Goal: Check status: Check status

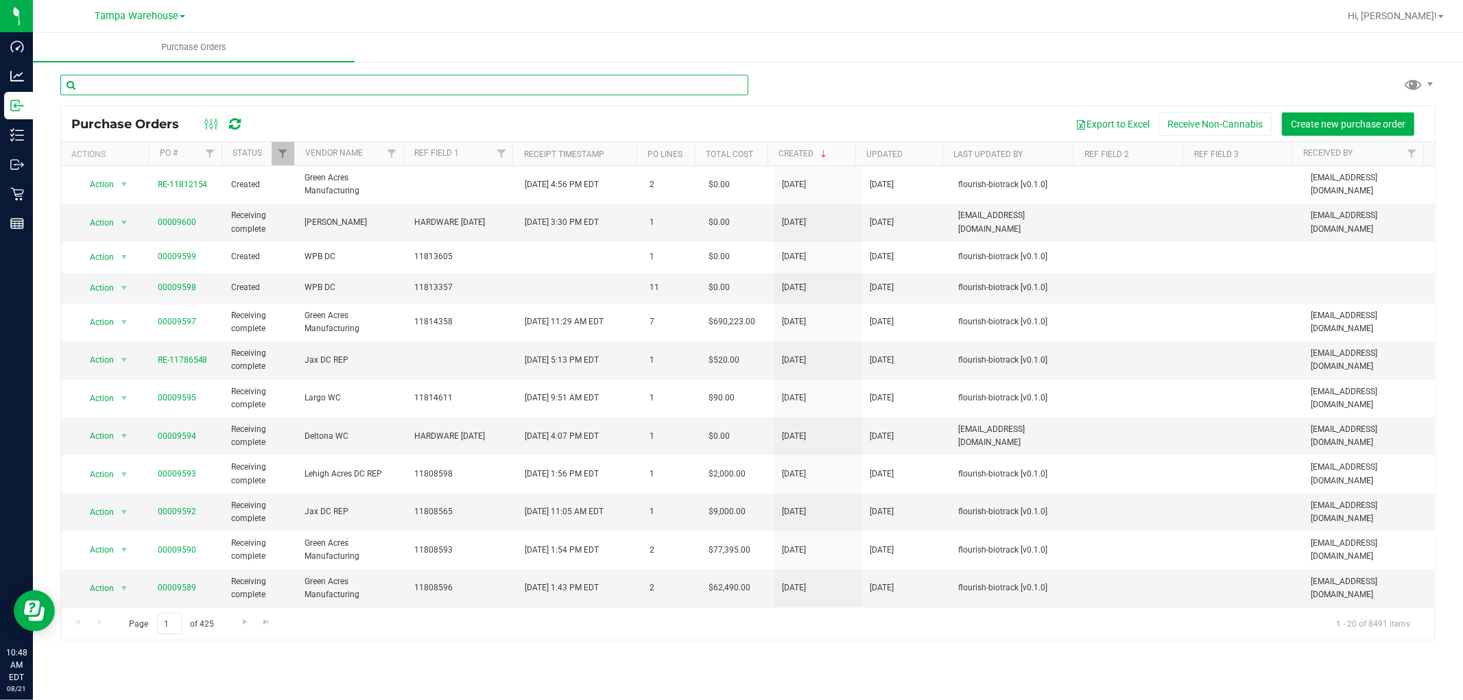
click at [241, 81] on input "text" at bounding box center [404, 85] width 688 height 21
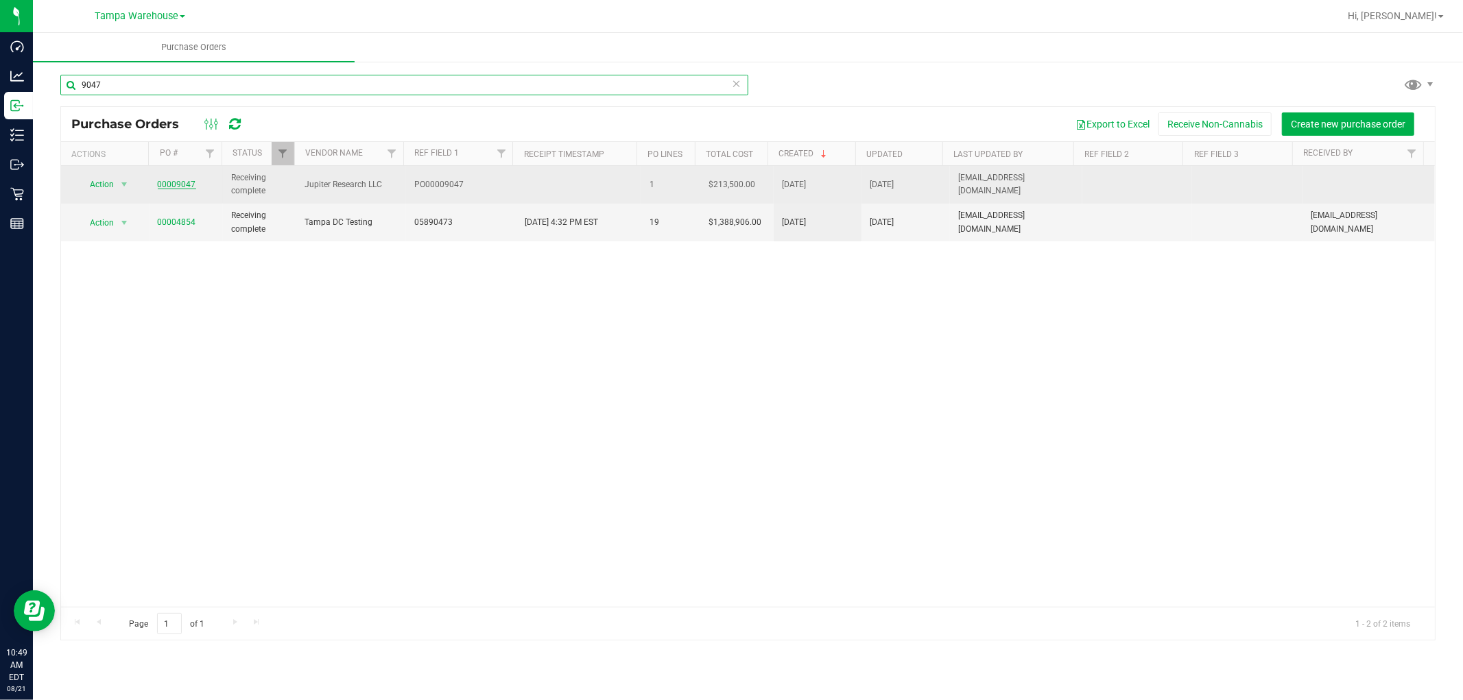
type input "9047"
click at [174, 183] on link "00009047" at bounding box center [177, 185] width 38 height 10
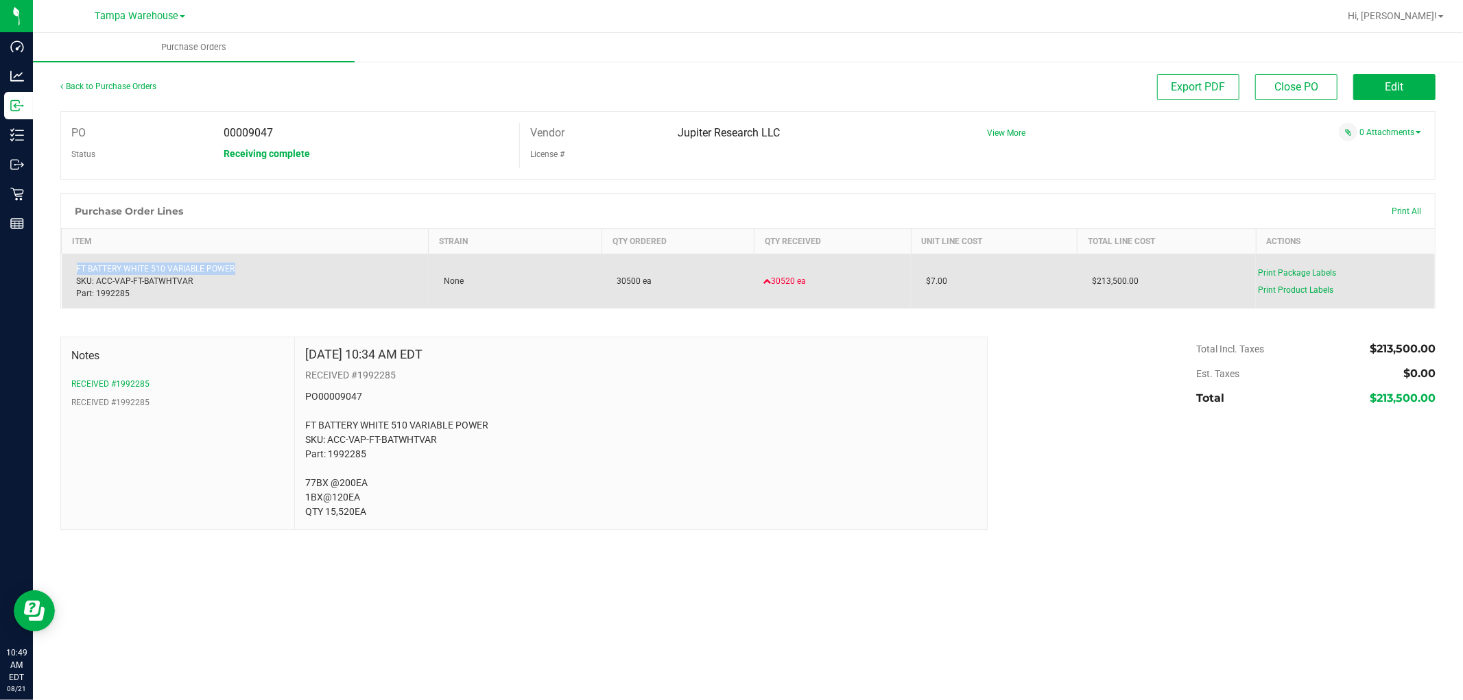
drag, startPoint x: 214, startPoint y: 268, endPoint x: 65, endPoint y: 268, distance: 148.8
click at [65, 268] on td "FT BATTERY WHITE 510 VARIABLE POWER SKU: ACC-VAP-FT-BATWHTVAR Part: 1992285" at bounding box center [245, 281] width 367 height 54
copy div "FT BATTERY WHITE 510 VARIABLE POWER"
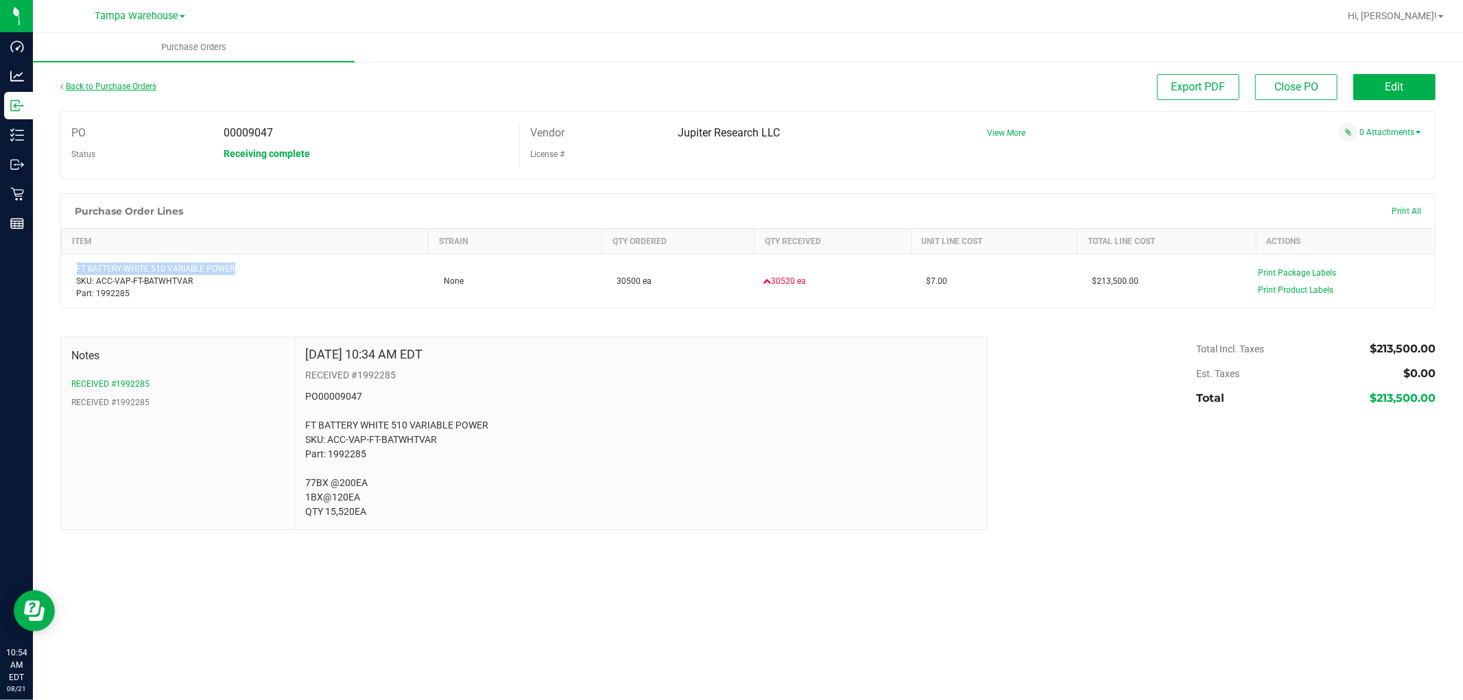
click at [137, 87] on link "Back to Purchase Orders" at bounding box center [108, 87] width 96 height 10
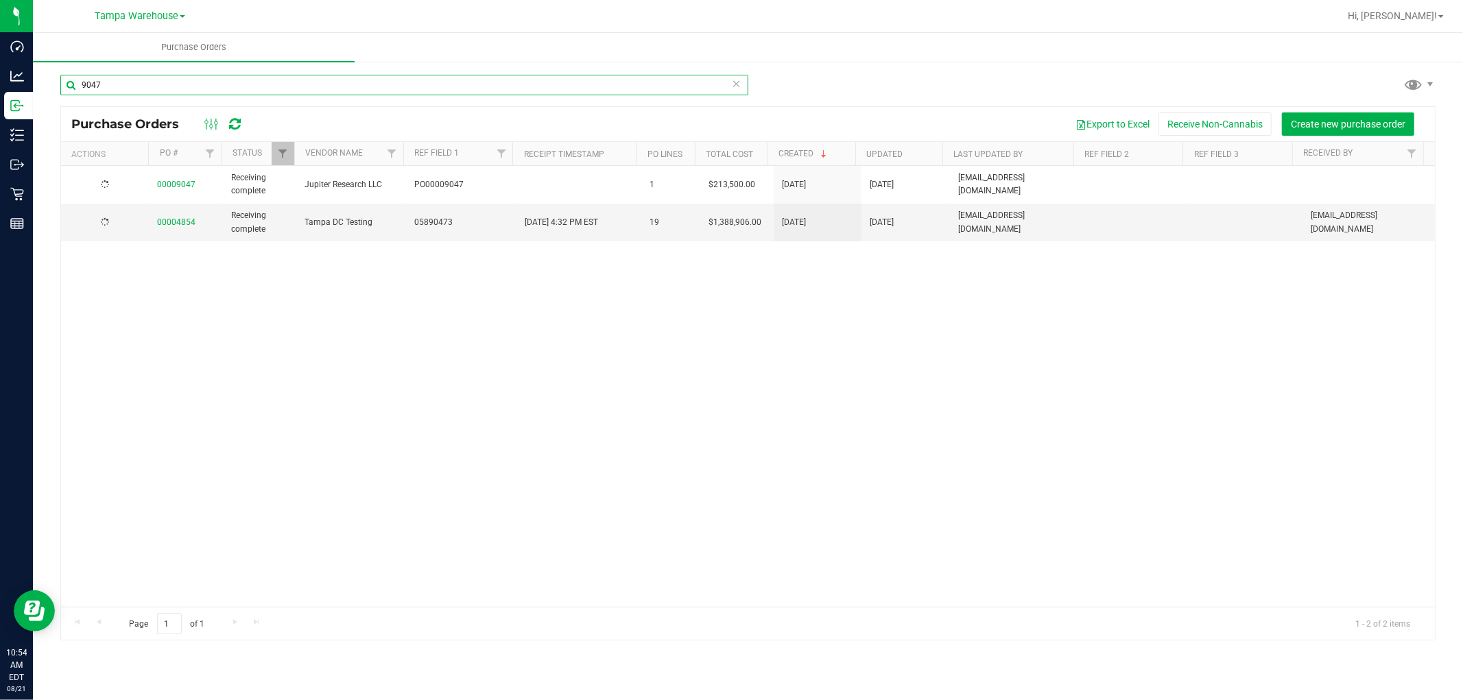
click at [112, 77] on input "9047" at bounding box center [404, 85] width 688 height 21
paste input "382"
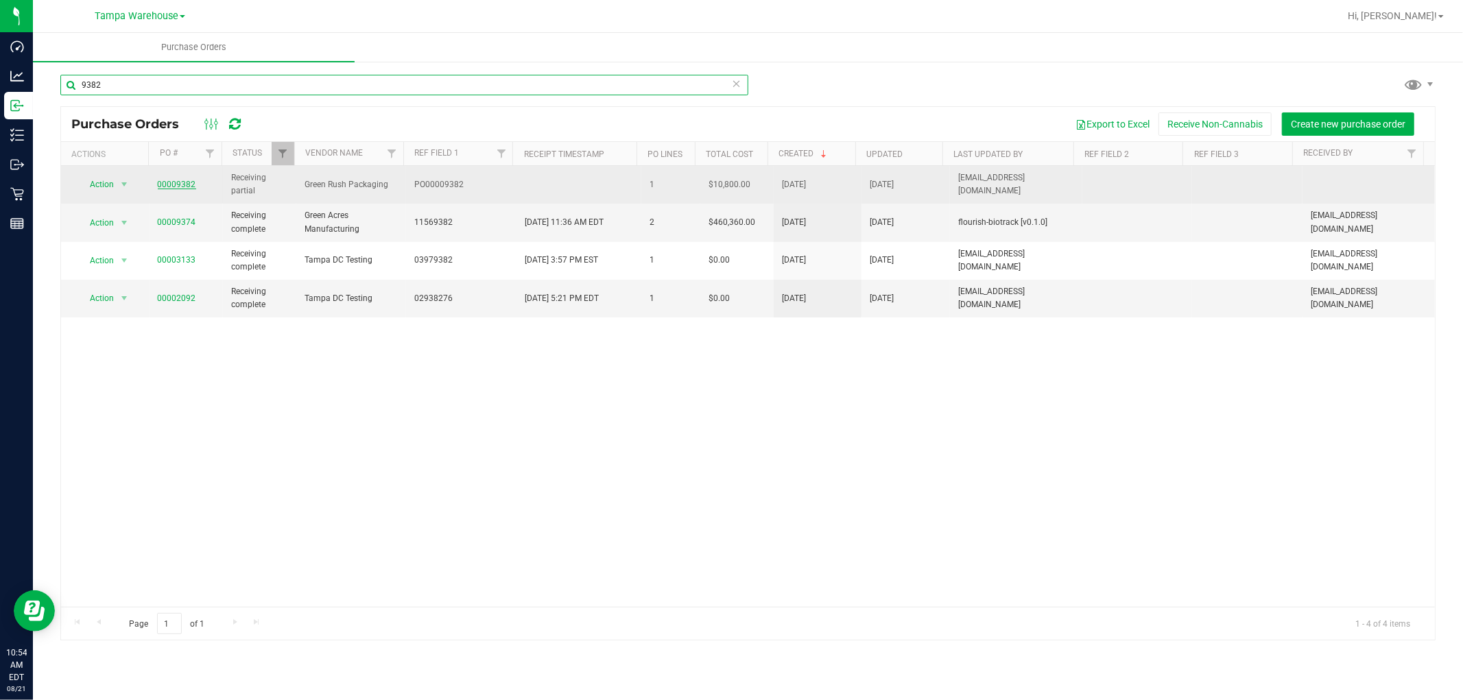
type input "9382"
click at [178, 184] on link "00009382" at bounding box center [177, 185] width 38 height 10
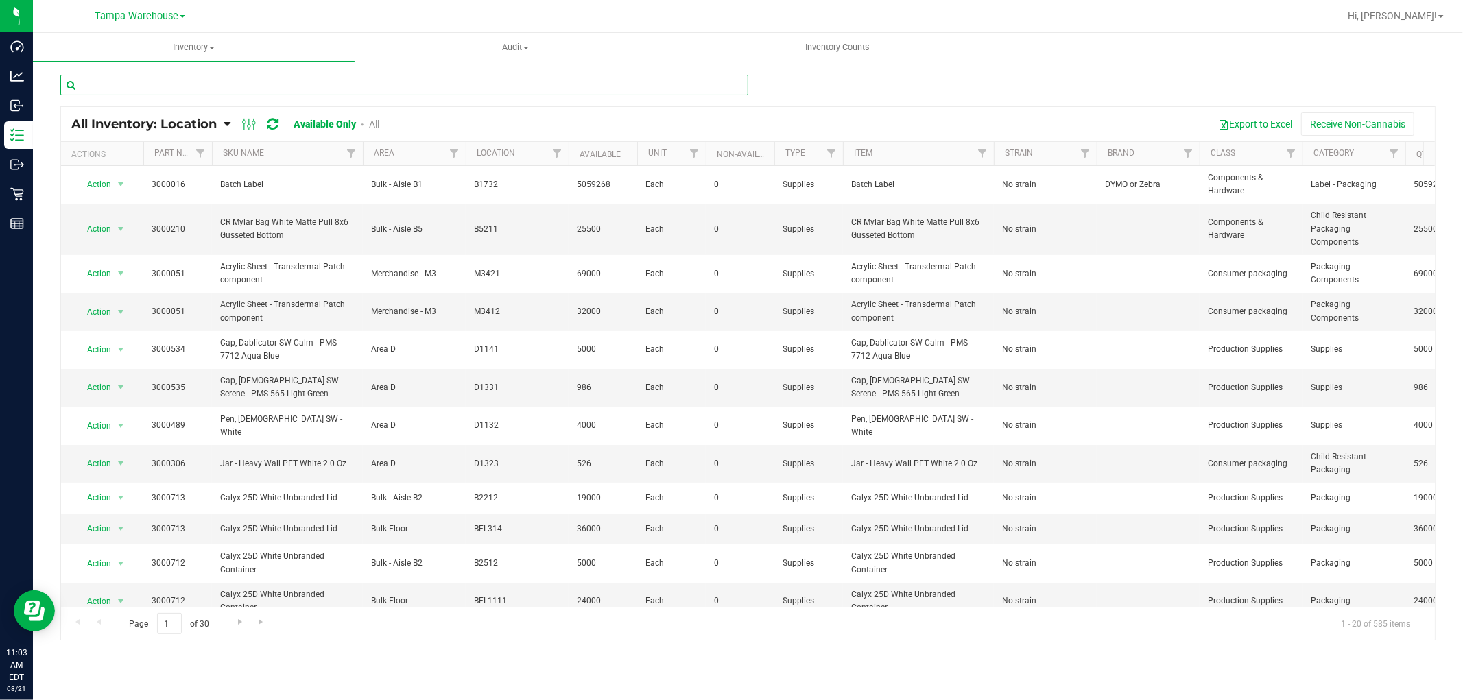
click at [263, 85] on input "text" at bounding box center [404, 85] width 688 height 21
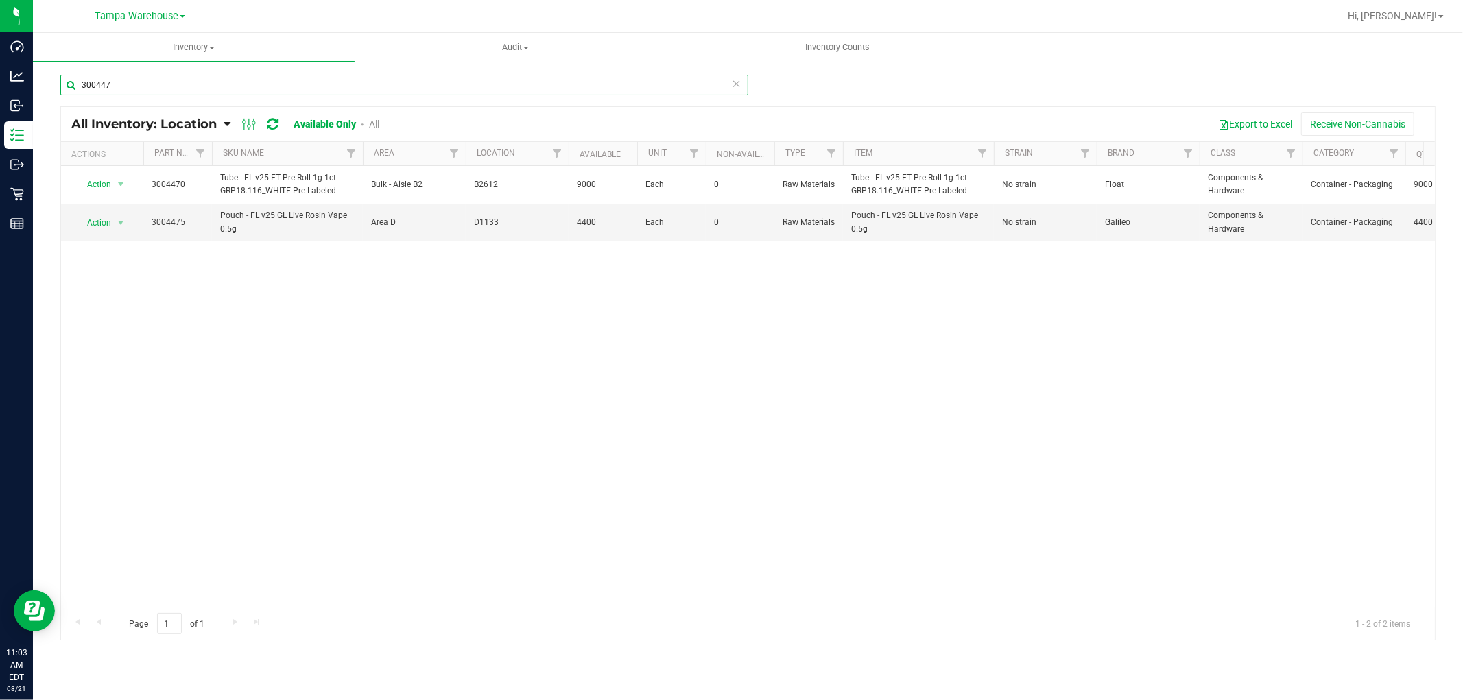
click at [158, 86] on input "300447" at bounding box center [404, 85] width 688 height 21
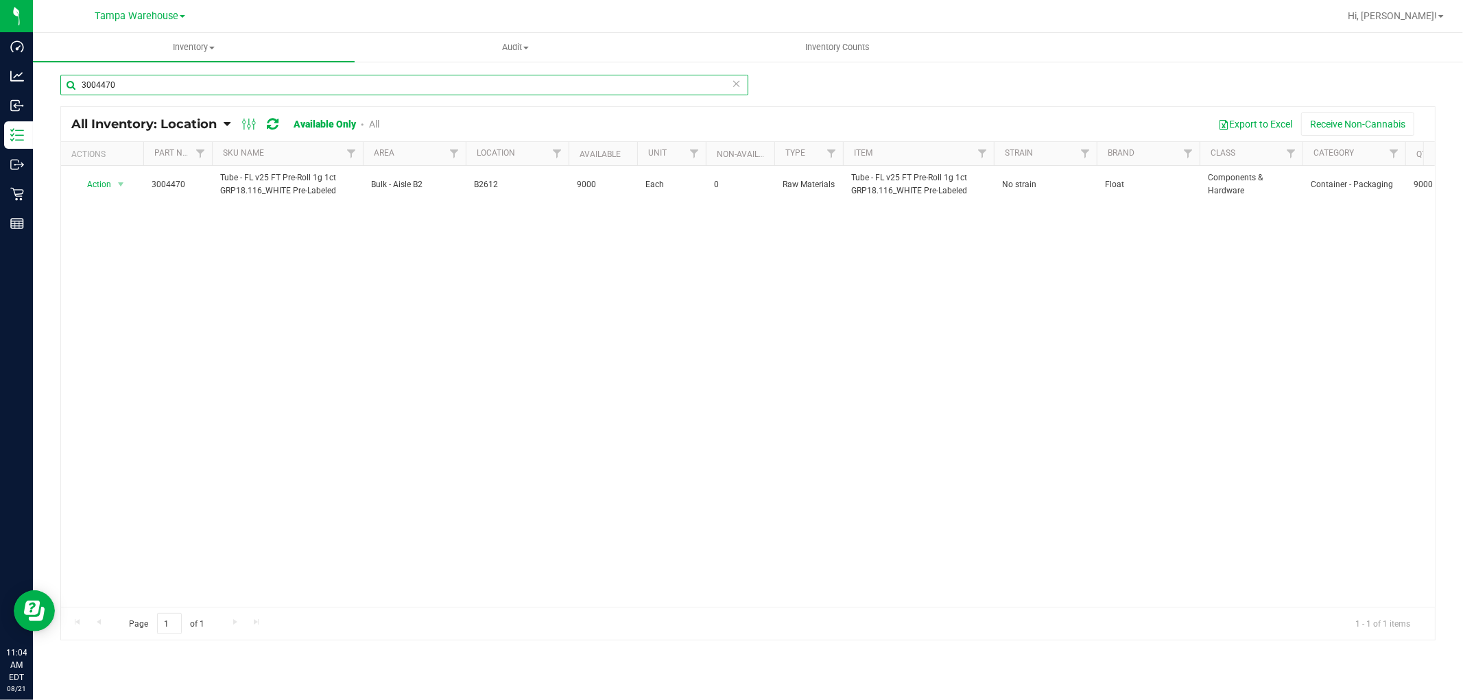
type input "3004470"
click at [1098, 352] on div "Action Action Adjust qty Edit lot numbers Global inventory Locate inventory Pri…" at bounding box center [748, 386] width 1374 height 441
